Goal: Transaction & Acquisition: Purchase product/service

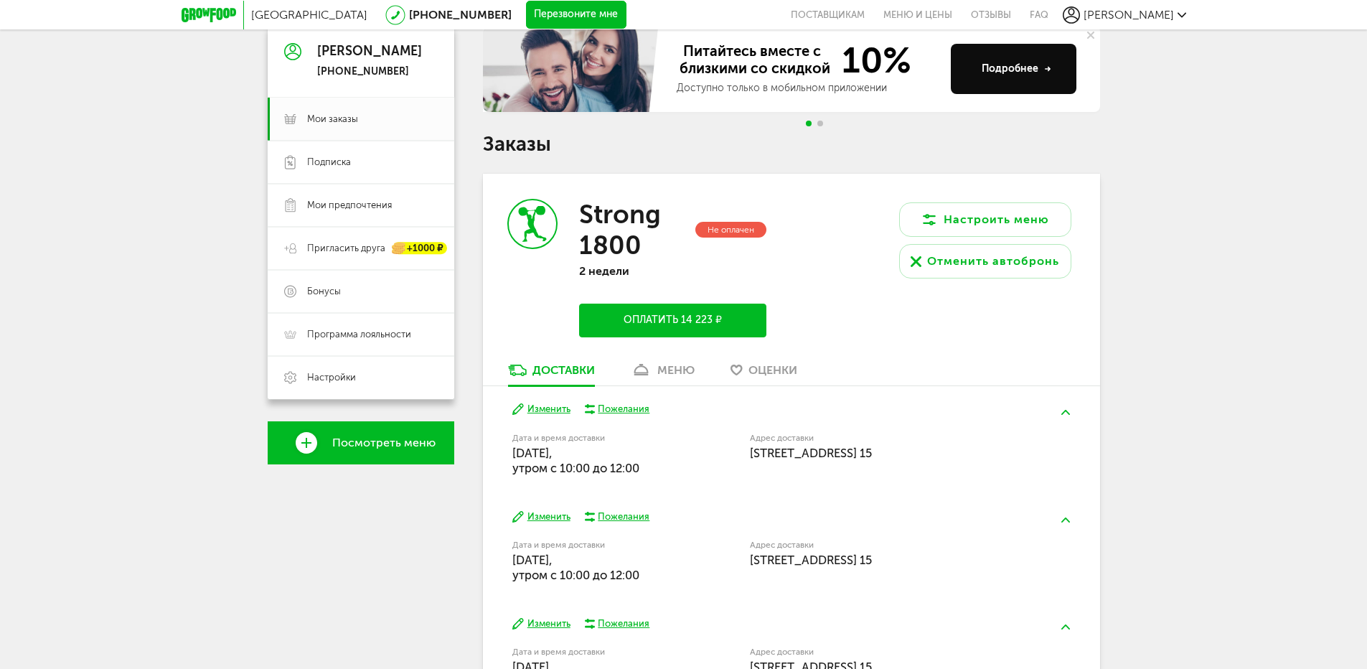
click at [678, 314] on button "Оплатить 14 223 ₽" at bounding box center [672, 320] width 187 height 34
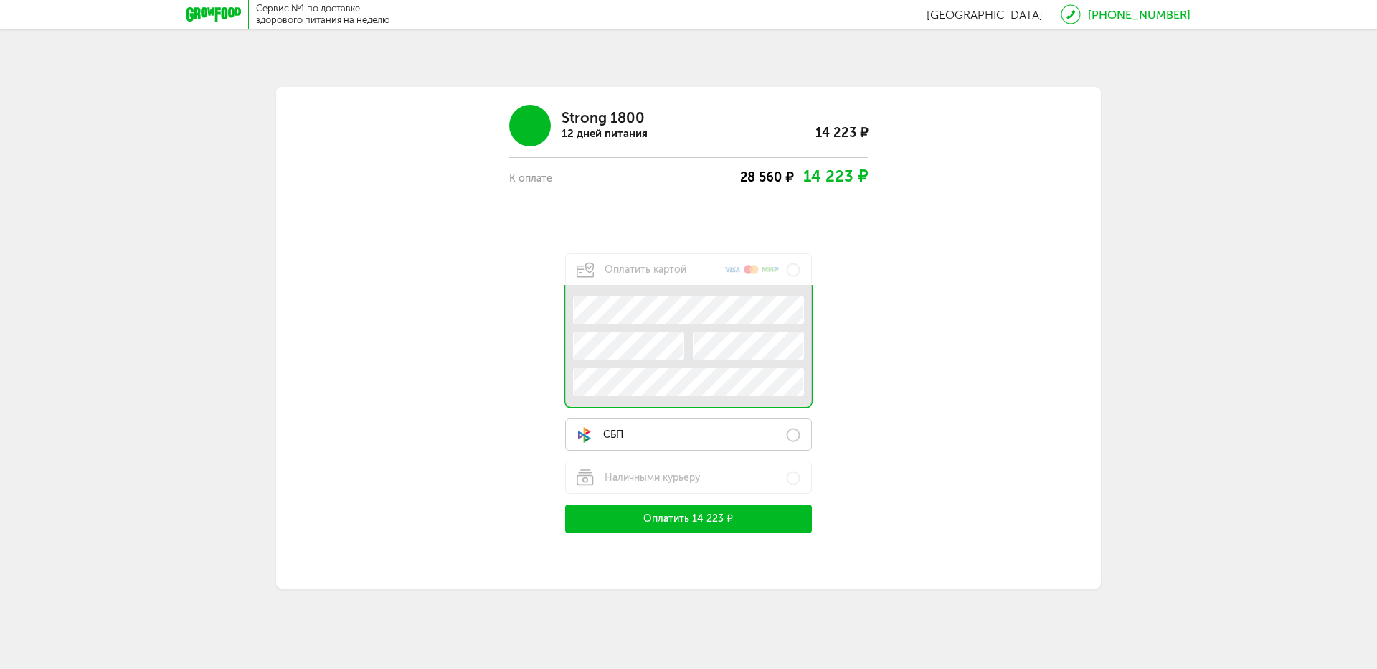
click at [640, 440] on label "СБП" at bounding box center [688, 434] width 247 height 32
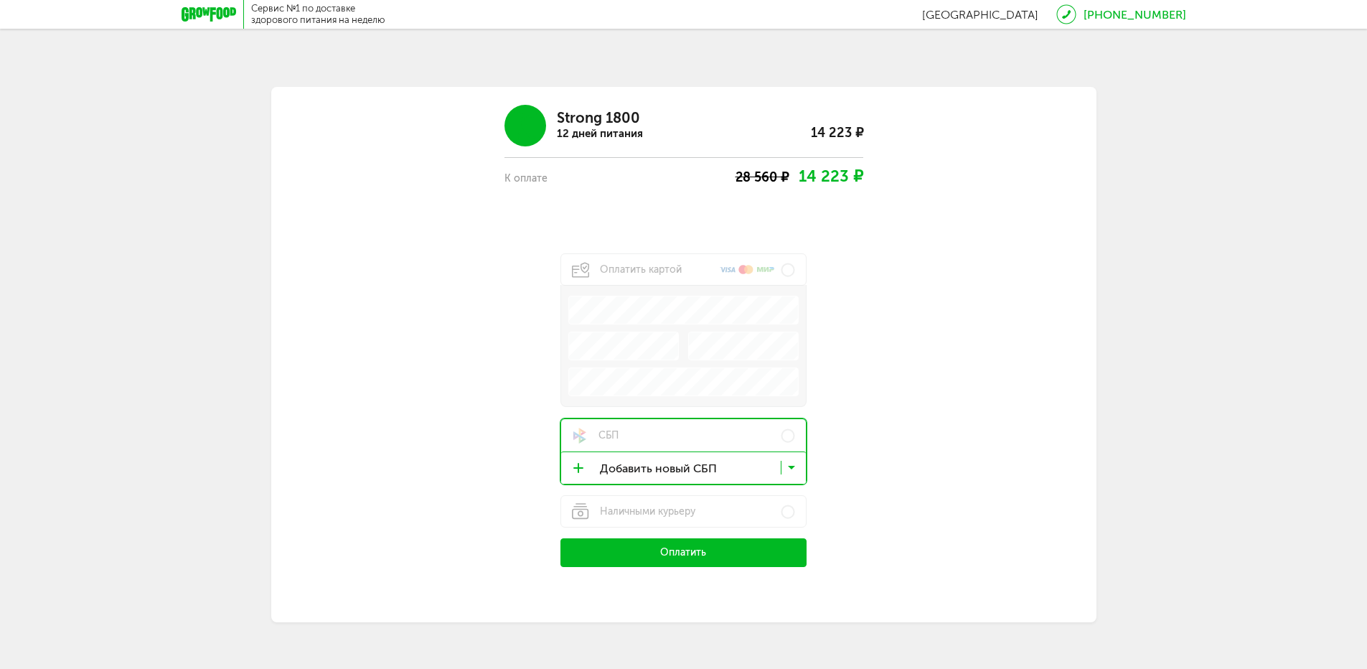
click at [794, 468] on icon at bounding box center [791, 470] width 7 height 14
click at [721, 554] on button "Оплатить" at bounding box center [683, 552] width 247 height 29
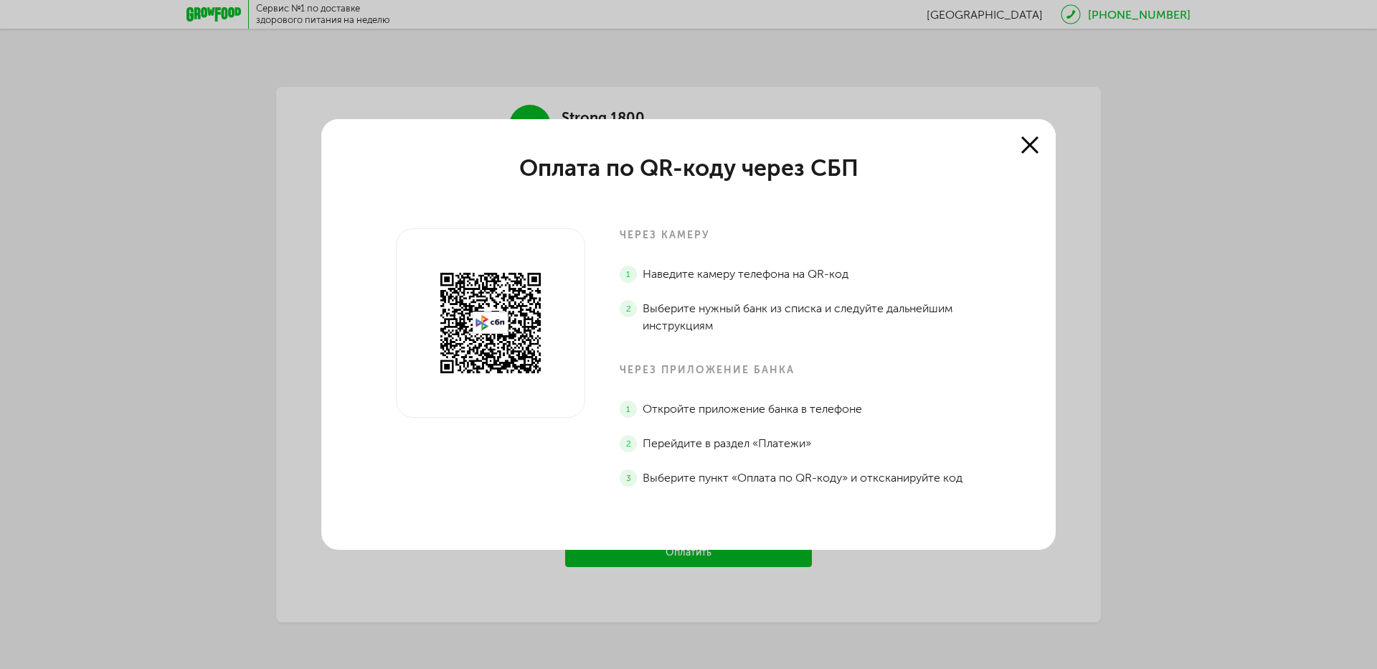
click at [1034, 146] on icon at bounding box center [1030, 144] width 17 height 17
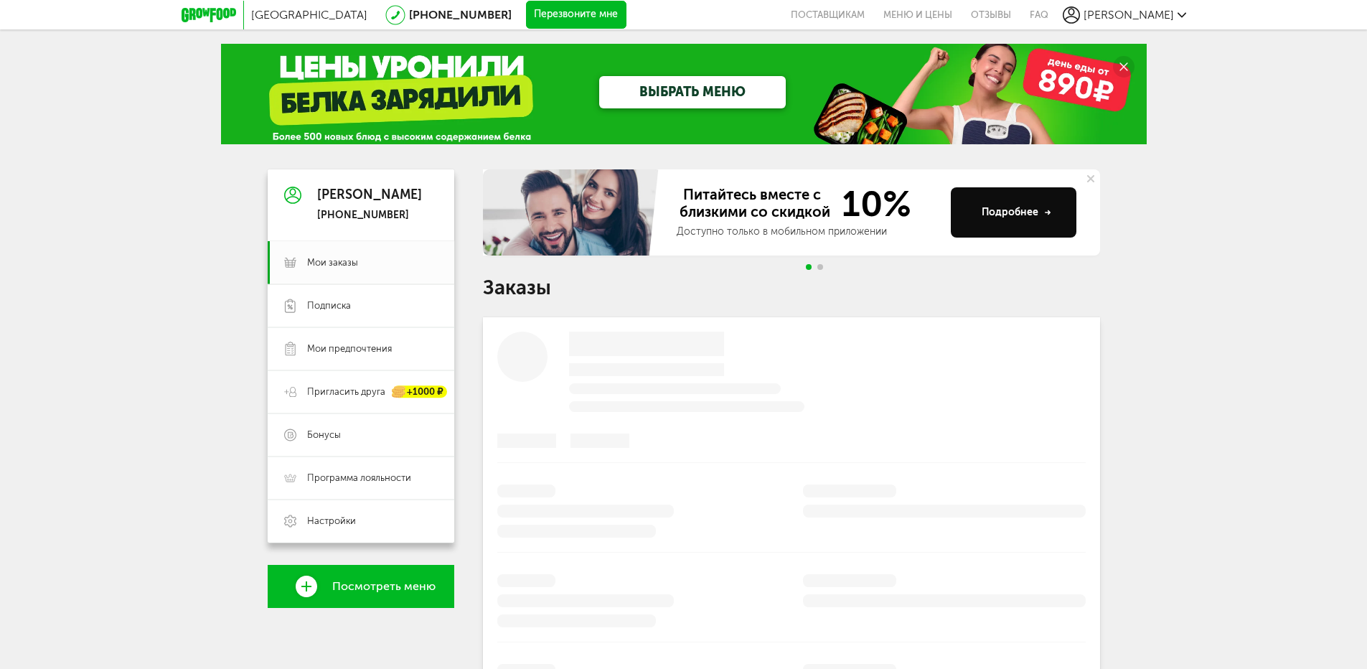
scroll to position [143, 0]
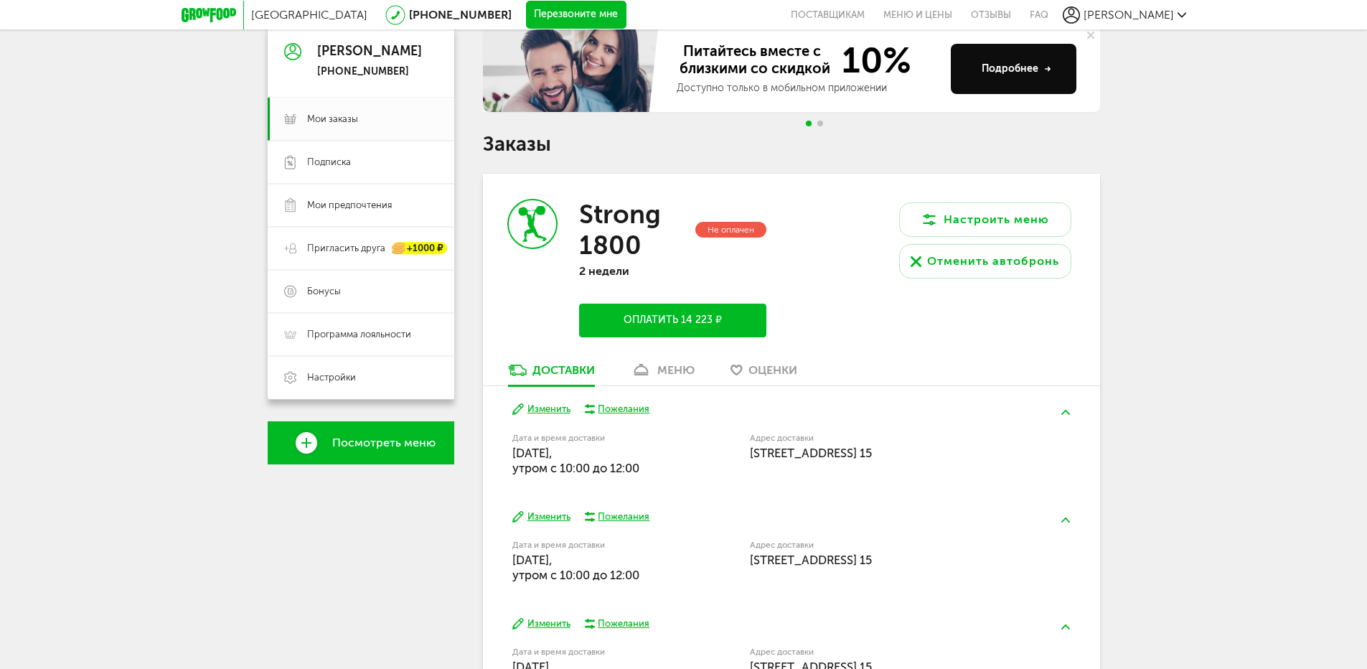
click at [686, 321] on button "Оплатить 14 223 ₽" at bounding box center [672, 320] width 187 height 34
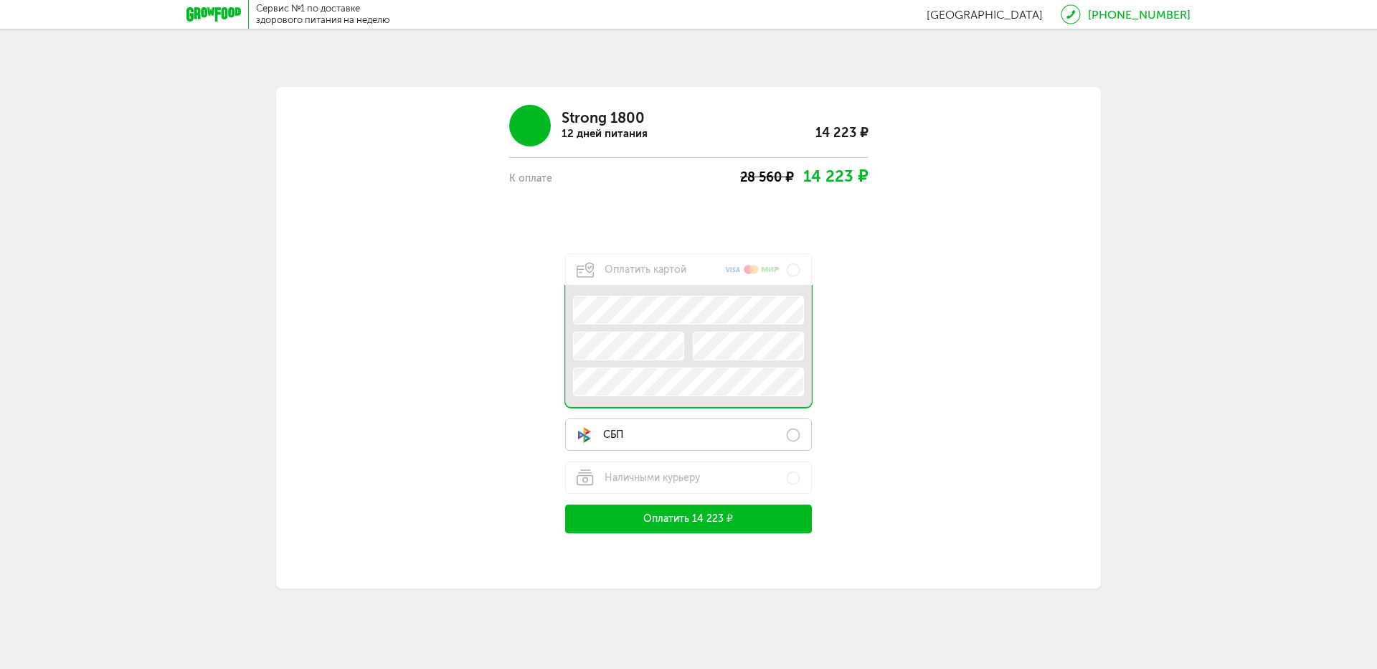
click at [638, 435] on label "СБП" at bounding box center [688, 434] width 247 height 32
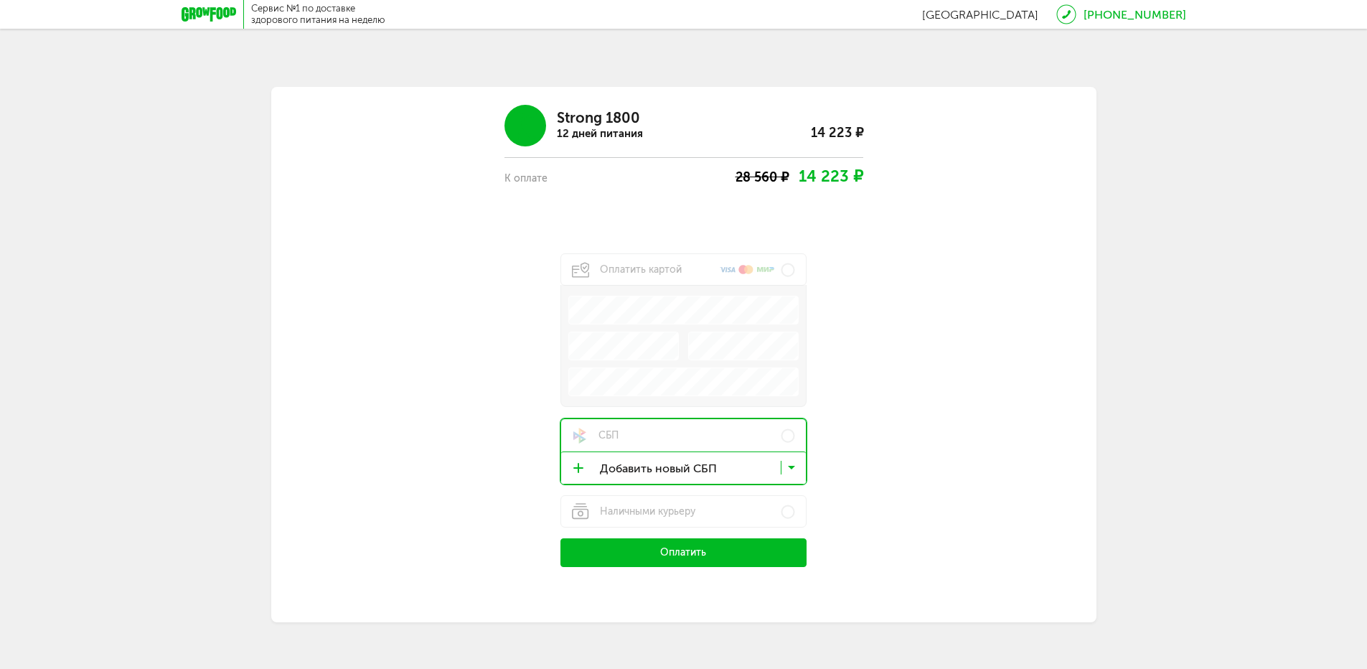
click at [668, 552] on span "Оплатить" at bounding box center [683, 552] width 46 height 14
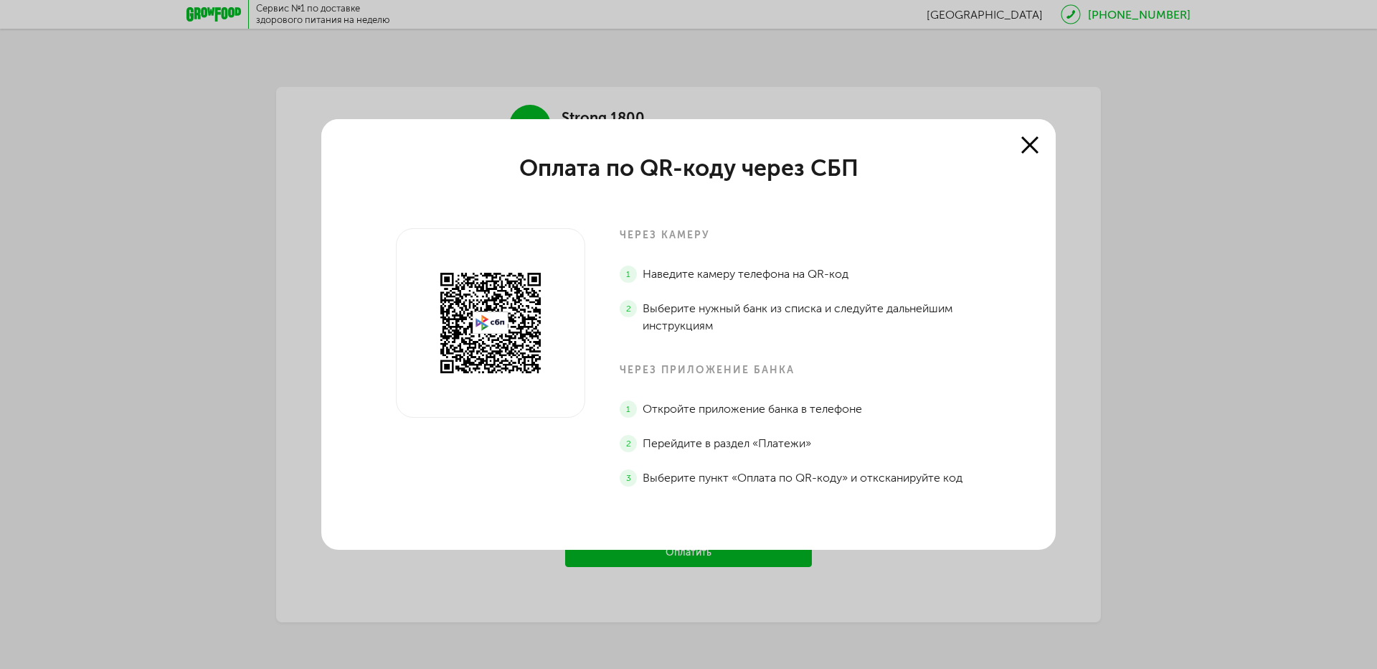
click at [990, 136] on div at bounding box center [688, 130] width 735 height 23
drag, startPoint x: 1004, startPoint y: 141, endPoint x: 1027, endPoint y: 143, distance: 23.8
click at [1014, 143] on div "Оплата по QR-коду через СБП через камеру Наведите камеру телефона на QR-код Выб…" at bounding box center [688, 334] width 735 height 430
click at [1030, 143] on use at bounding box center [1030, 144] width 17 height 17
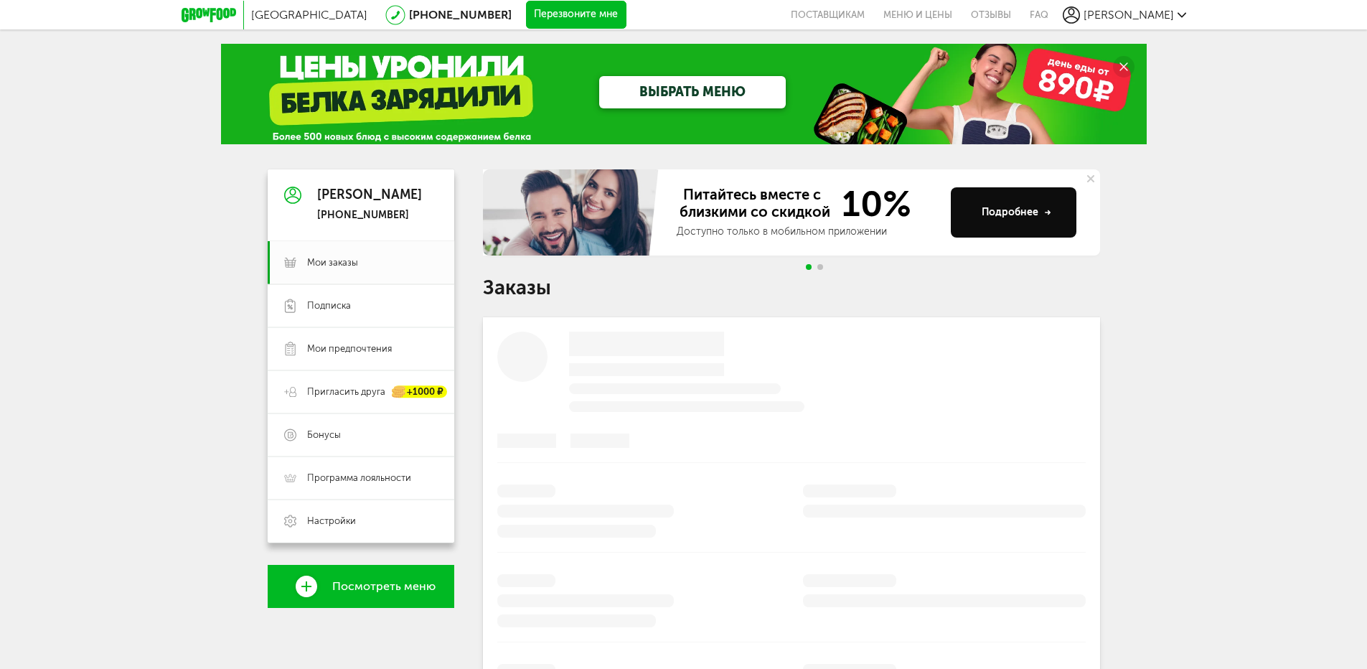
scroll to position [143, 0]
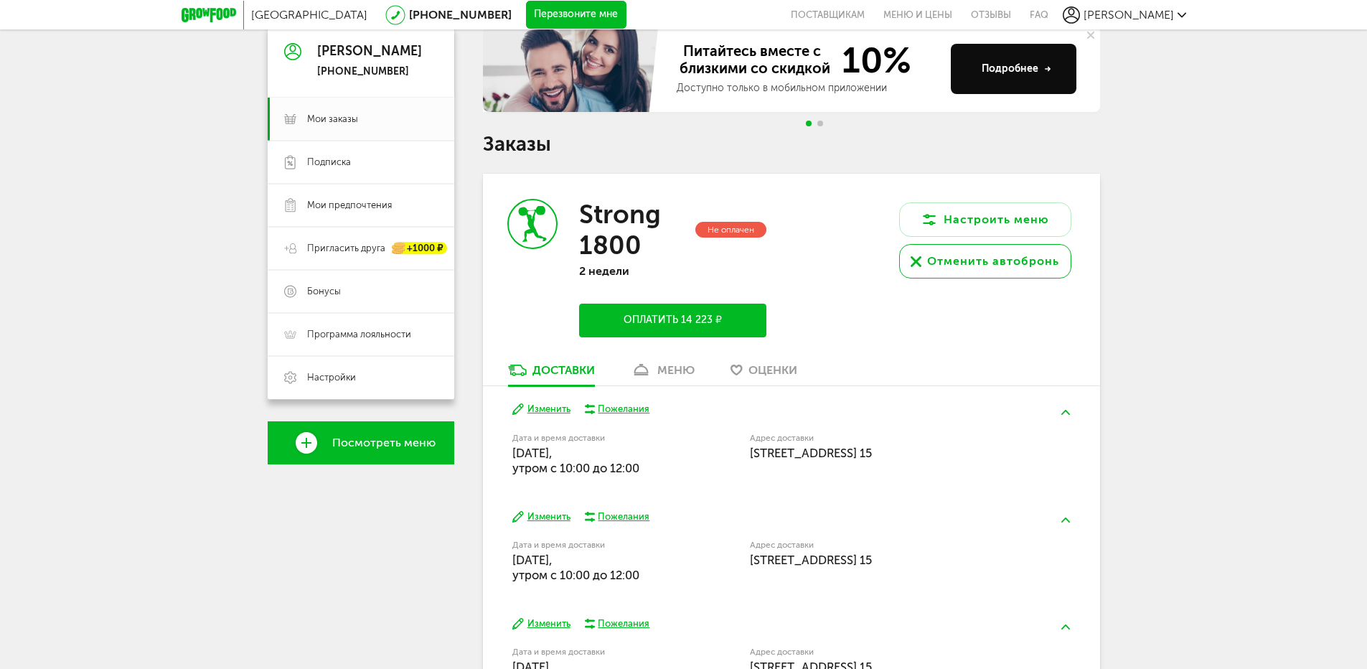
click at [920, 263] on icon at bounding box center [915, 261] width 11 height 11
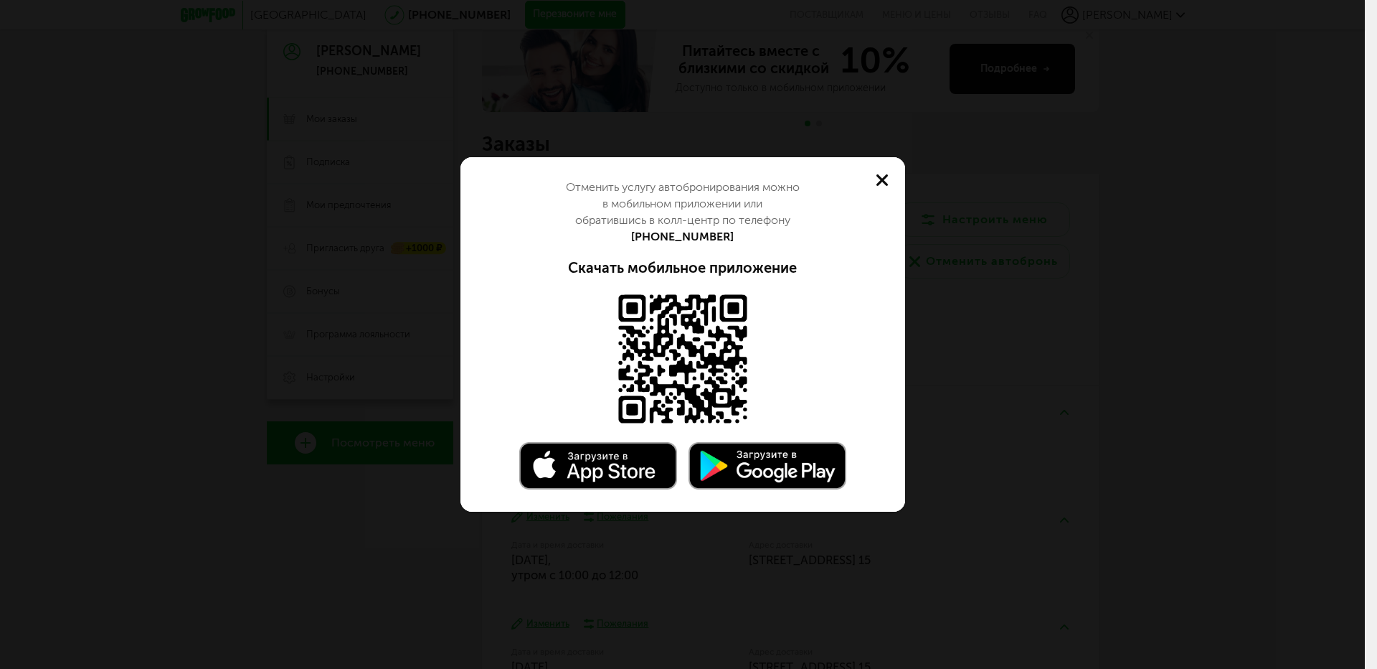
click at [885, 174] on button at bounding box center [882, 180] width 46 height 46
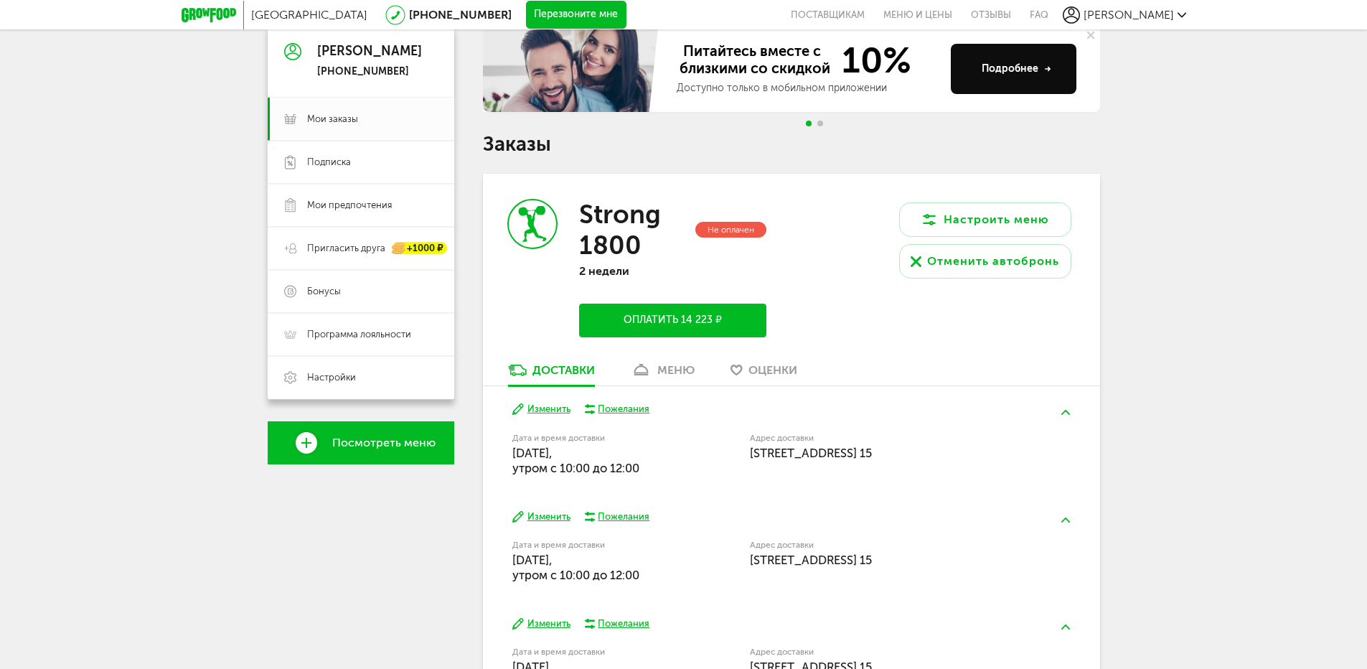
click at [720, 307] on button "Оплатить 14 223 ₽" at bounding box center [672, 320] width 187 height 34
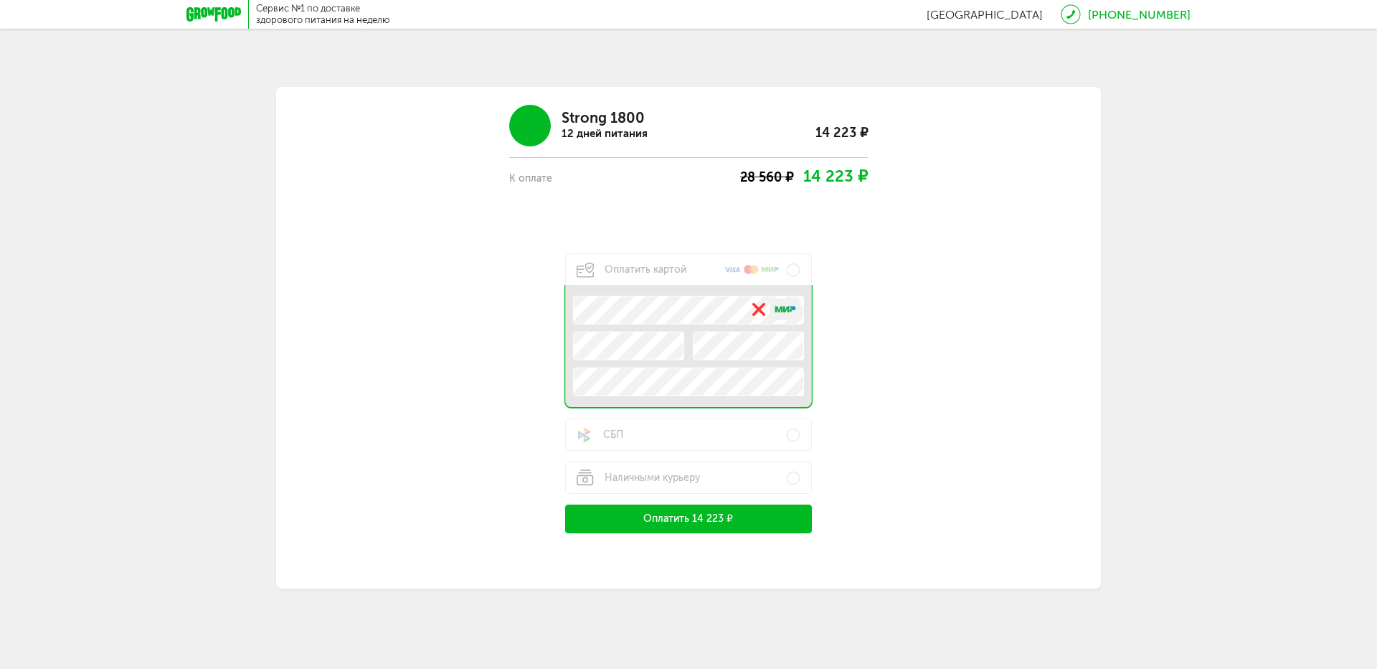
click at [697, 516] on button "Оплатить 14 223 ₽" at bounding box center [688, 518] width 247 height 29
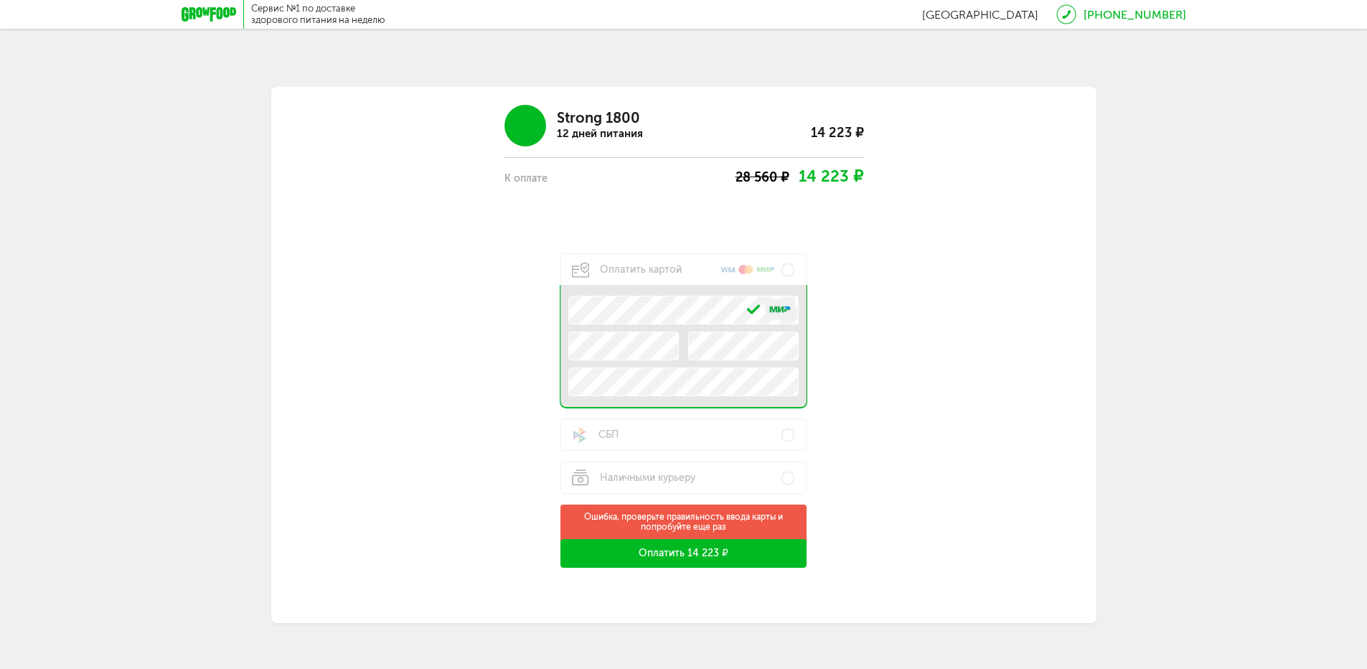
click at [699, 555] on button "Оплатить 14 223 ₽" at bounding box center [683, 553] width 247 height 29
click at [722, 560] on button "Оплатить 14 223 ₽" at bounding box center [683, 553] width 247 height 29
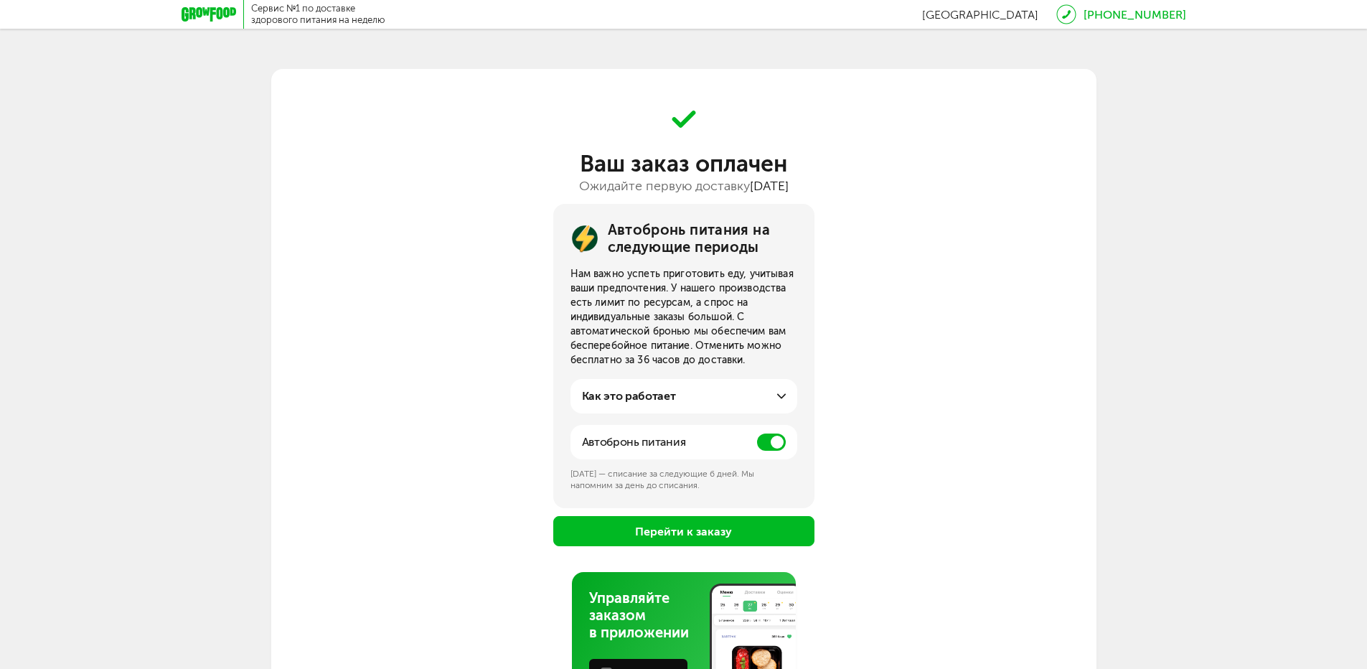
click at [772, 443] on span at bounding box center [771, 441] width 29 height 17
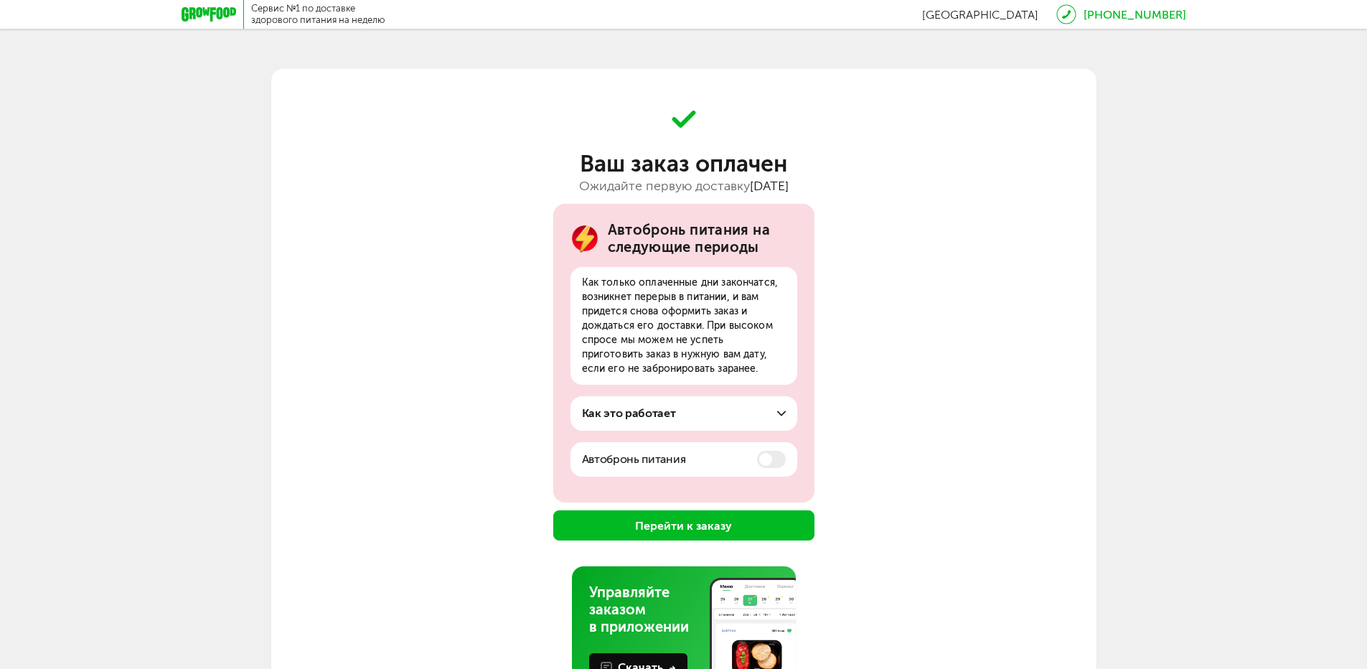
click at [743, 524] on button "Перейти к заказу" at bounding box center [683, 525] width 261 height 30
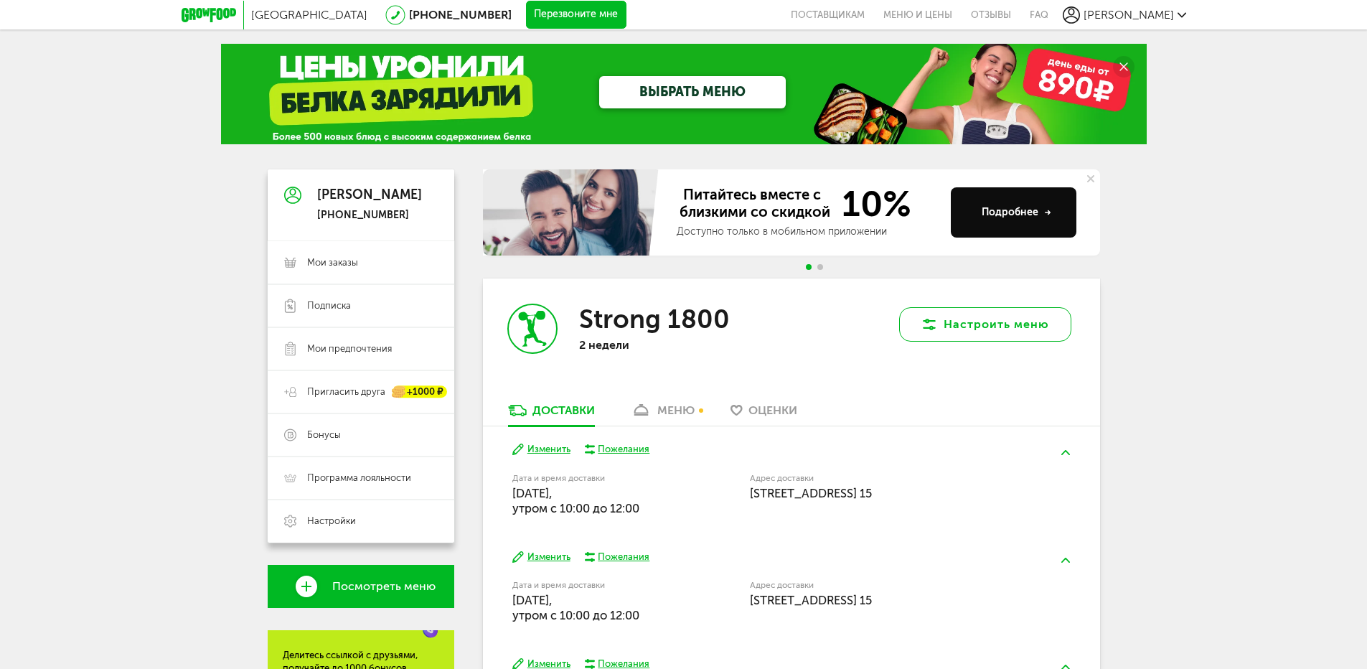
click at [981, 335] on button "Настроить меню" at bounding box center [985, 324] width 172 height 34
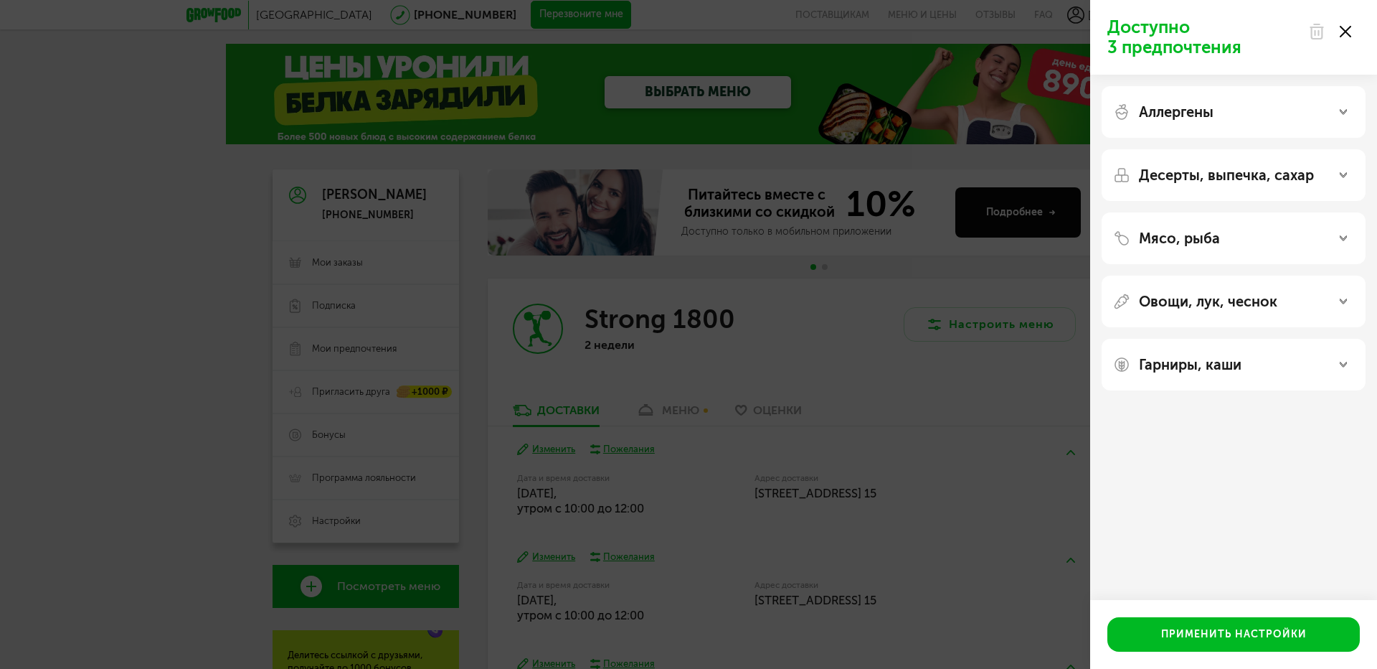
click at [962, 359] on div "Доступно 3 предпочтения Аллергены Десерты, выпечка, сахар Мясо, рыба Овощи, лук…" at bounding box center [688, 334] width 1377 height 669
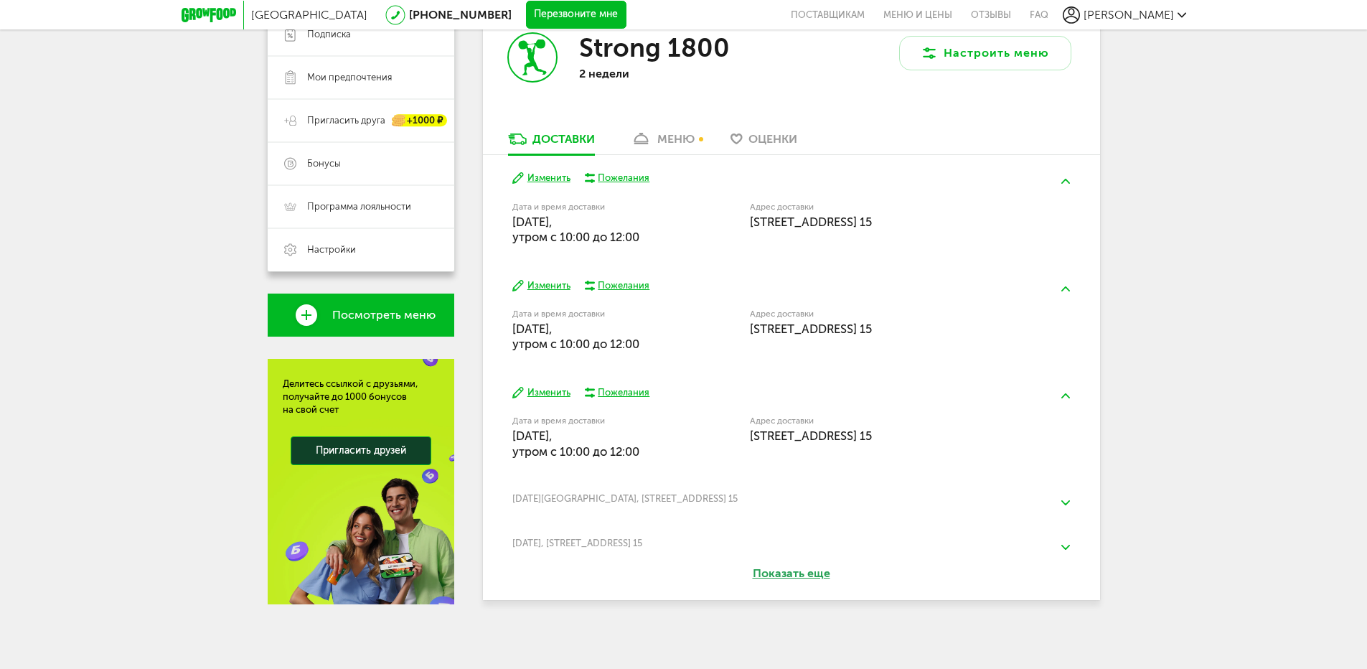
scroll to position [275, 0]
